Goal: Transaction & Acquisition: Purchase product/service

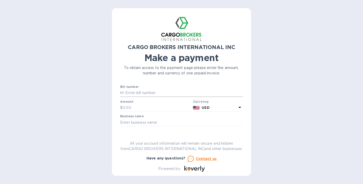
click at [148, 92] on input "text" at bounding box center [183, 93] width 119 height 8
click at [169, 93] on input "text" at bounding box center [183, 93] width 119 height 8
paste input "RAKASSATL"
type input "RAKASSATL"
click at [163, 108] on input "text" at bounding box center [156, 108] width 69 height 8
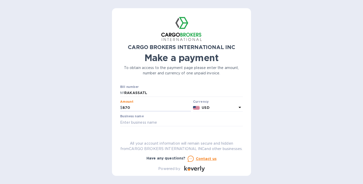
type input "870"
click at [162, 126] on div "CARGO BROKERS INTERNATIONAL INC Make a payment To obtain access to the payment …" at bounding box center [181, 93] width 123 height 155
click at [162, 122] on input "text" at bounding box center [181, 123] width 123 height 8
type input "RAK Assisting & Consulting LLC"
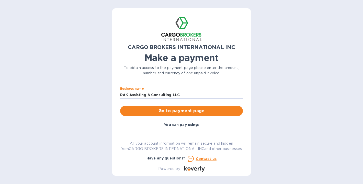
scroll to position [37, 0]
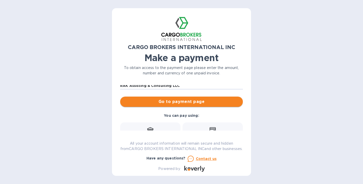
click at [220, 101] on span "Go to payment page" at bounding box center [181, 102] width 115 height 6
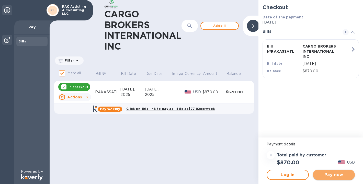
click at [334, 173] on span "Pay now" at bounding box center [334, 175] width 34 height 6
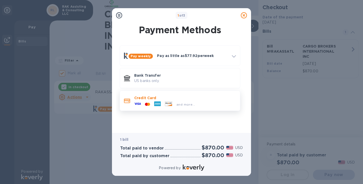
click at [155, 102] on icon at bounding box center [157, 103] width 7 height 5
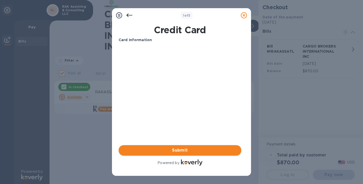
click at [200, 151] on span "Submit" at bounding box center [180, 150] width 115 height 6
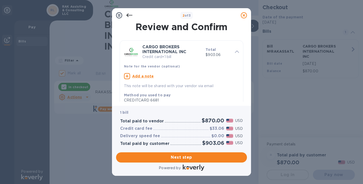
click at [132, 15] on icon at bounding box center [129, 16] width 6 height 4
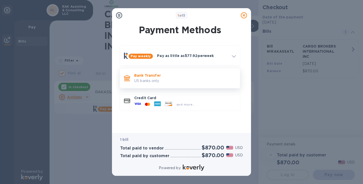
click at [162, 77] on p "Bank Transfer" at bounding box center [185, 75] width 102 height 5
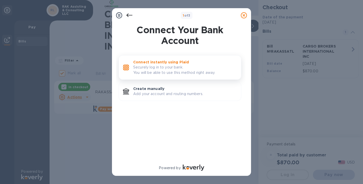
click at [164, 72] on p "Securely log in to your bank. You will be able to use this method right away." at bounding box center [185, 70] width 104 height 11
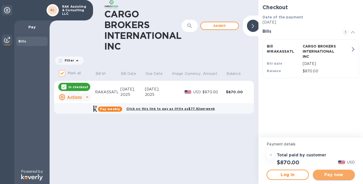
click at [332, 176] on span "Pay now" at bounding box center [334, 175] width 34 height 6
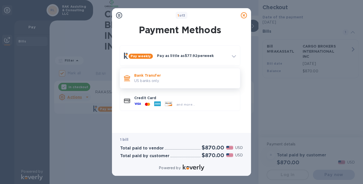
click at [180, 81] on p "US banks only." at bounding box center [185, 80] width 102 height 5
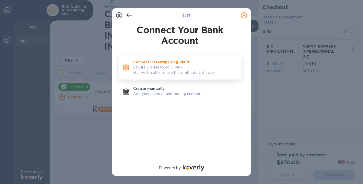
click at [182, 73] on p "Securely log in to your bank. You will be able to use this method right away." at bounding box center [185, 70] width 104 height 11
